Goal: Find specific page/section: Find specific page/section

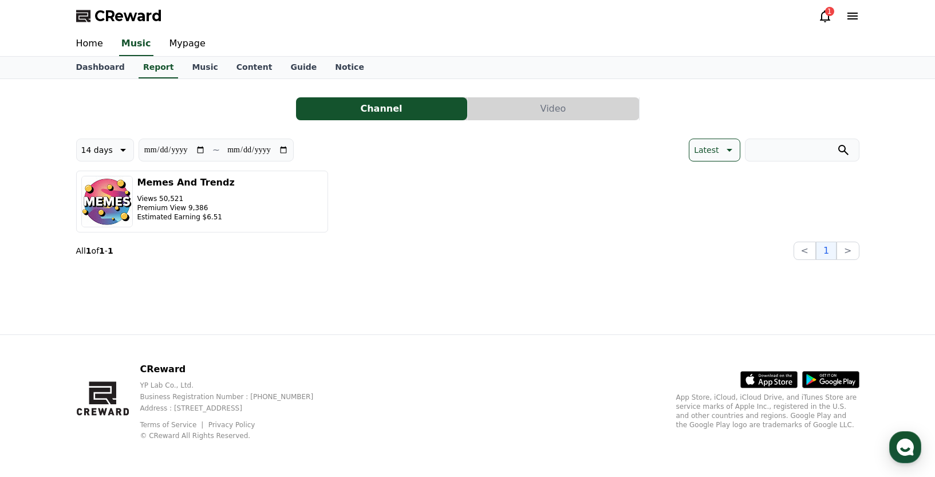
click at [833, 10] on div "1" at bounding box center [829, 11] width 9 height 9
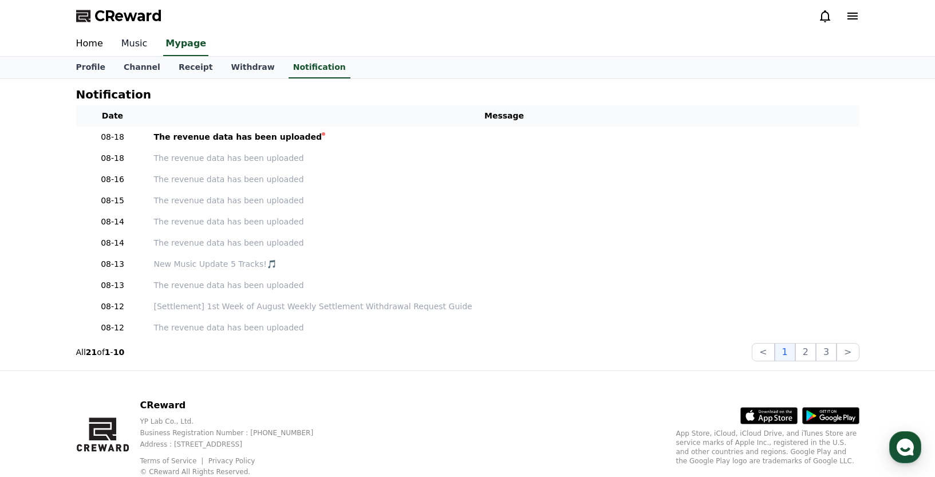
click at [133, 44] on link "Music" at bounding box center [134, 44] width 45 height 24
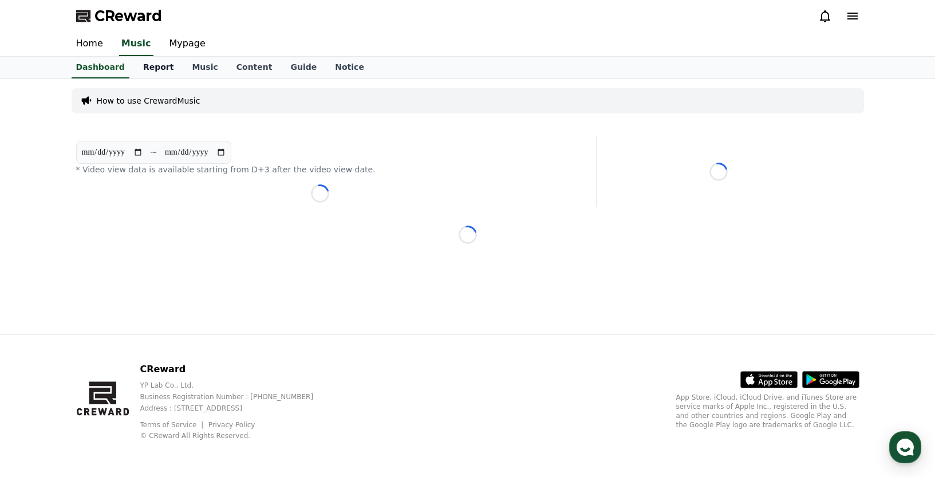
click at [154, 68] on link "Report" at bounding box center [158, 68] width 49 height 22
